Goal: Check status: Check status

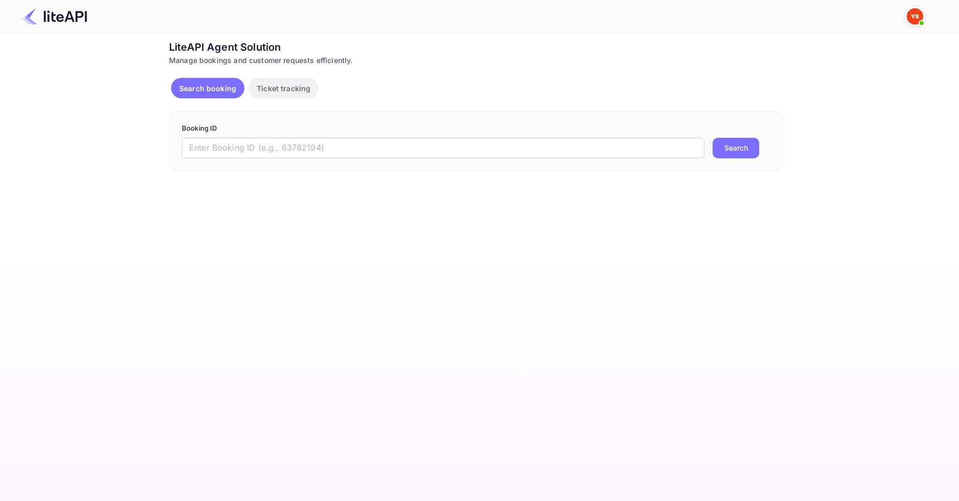
click at [288, 164] on div "Booking ID ​ Search" at bounding box center [476, 141] width 615 height 60
click at [282, 155] on input "text" at bounding box center [443, 148] width 523 height 21
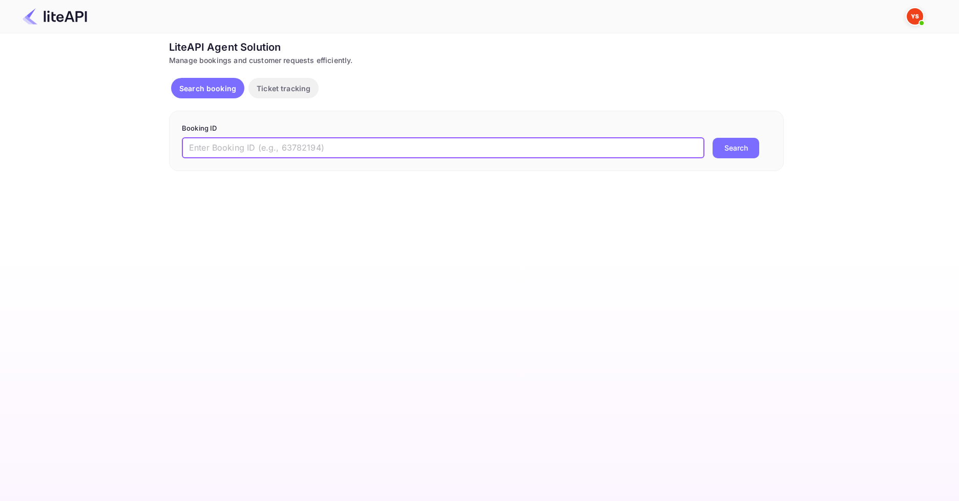
paste input "8858840"
type input "8858840"
click at [725, 153] on button "Search" at bounding box center [736, 148] width 47 height 21
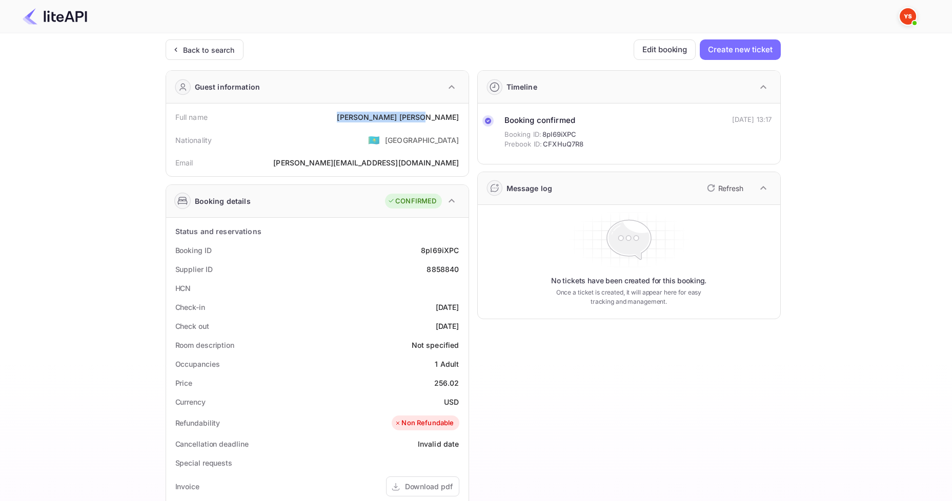
drag, startPoint x: 397, startPoint y: 118, endPoint x: 459, endPoint y: 119, distance: 62.5
click at [459, 119] on div "Full name [PERSON_NAME]" at bounding box center [317, 117] width 294 height 19
drag, startPoint x: 409, startPoint y: 114, endPoint x: 462, endPoint y: 112, distance: 53.3
click at [462, 114] on div "Full name [PERSON_NAME]" at bounding box center [317, 117] width 294 height 19
copy div "[PERSON_NAME]"
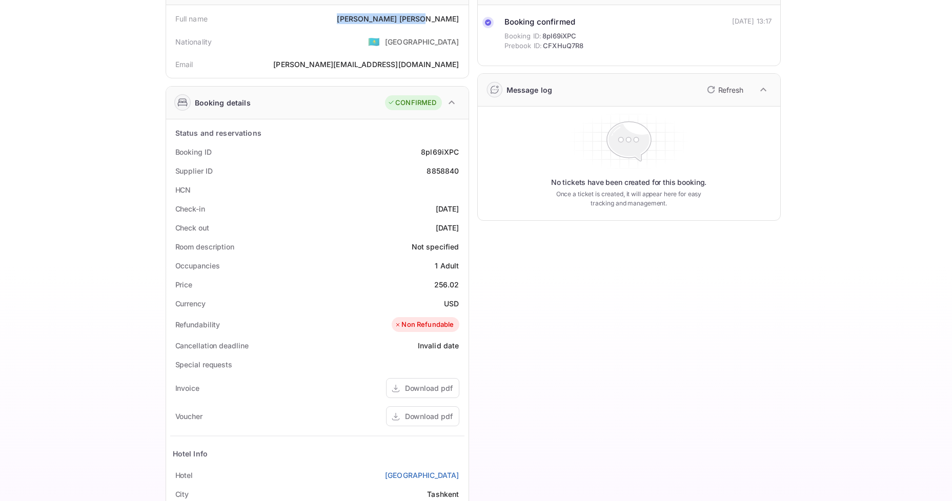
scroll to position [103, 0]
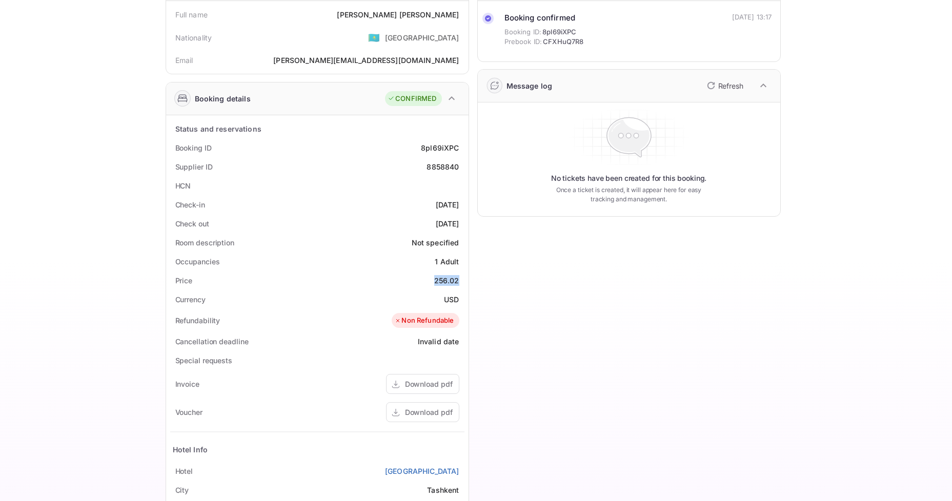
drag, startPoint x: 435, startPoint y: 278, endPoint x: 464, endPoint y: 278, distance: 29.2
click at [464, 278] on div "Price 256.02" at bounding box center [317, 280] width 294 height 19
copy div "256.02"
